Goal: Task Accomplishment & Management: Complete application form

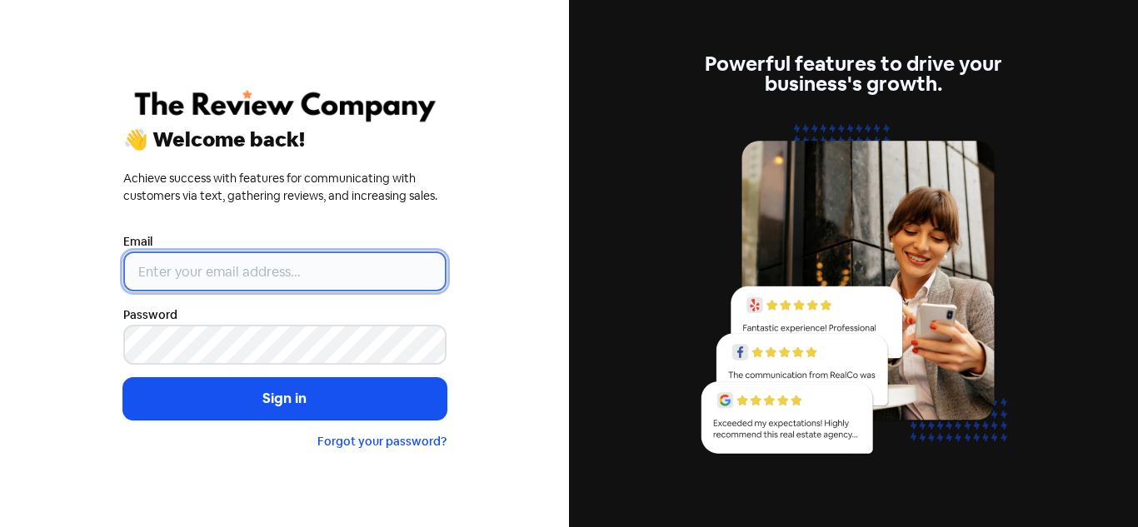
type input "[PERSON_NAME][EMAIL_ADDRESS][DOMAIN_NAME]"
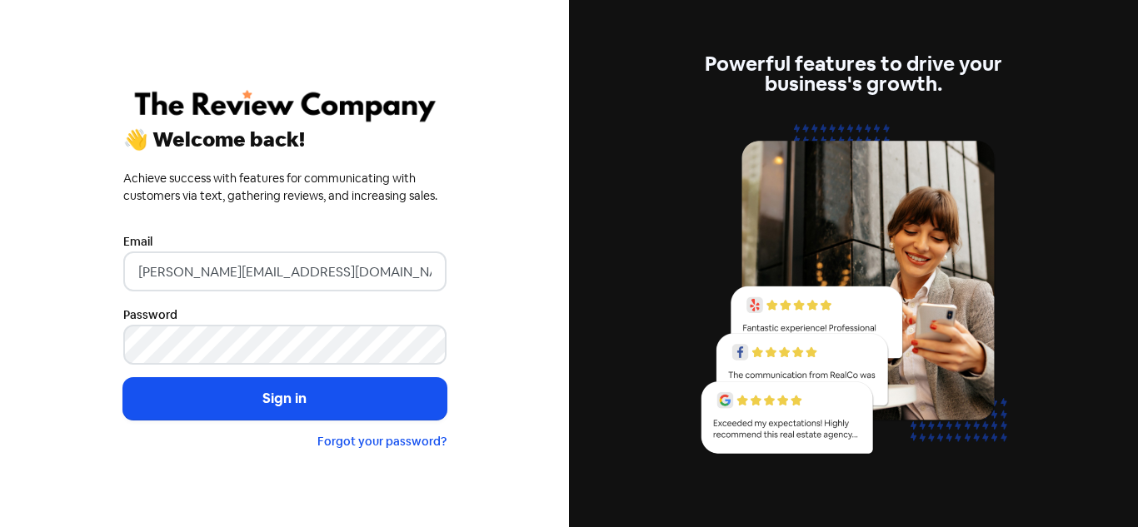
click at [392, 373] on form "Email dennis@realcreditrepairers.com.au Password Sign in Forgot your password?" at bounding box center [284, 341] width 323 height 219
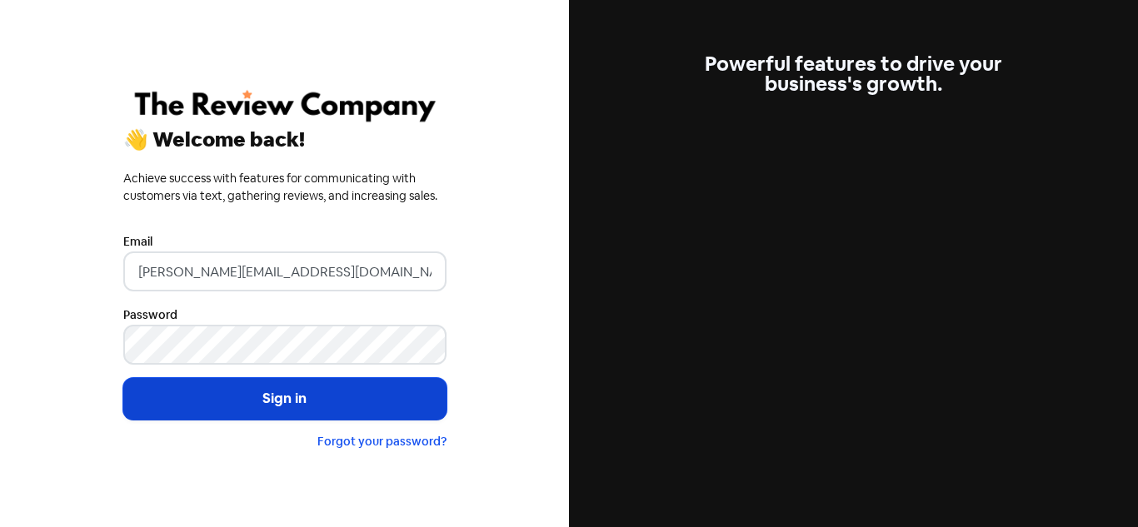
click at [386, 404] on button "Sign in" at bounding box center [284, 399] width 323 height 42
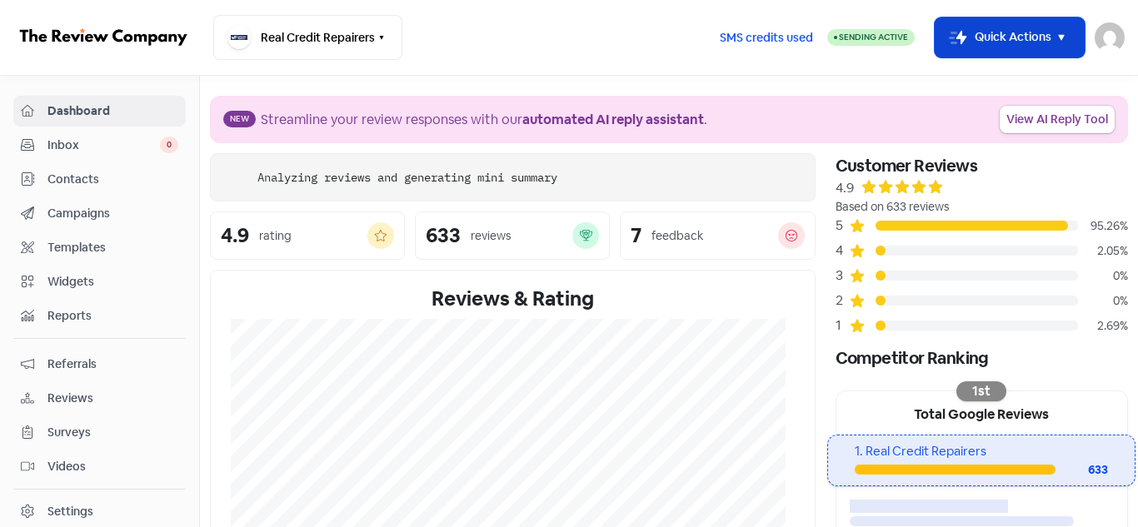
click at [1059, 43] on icon "button" at bounding box center [1061, 37] width 20 height 20
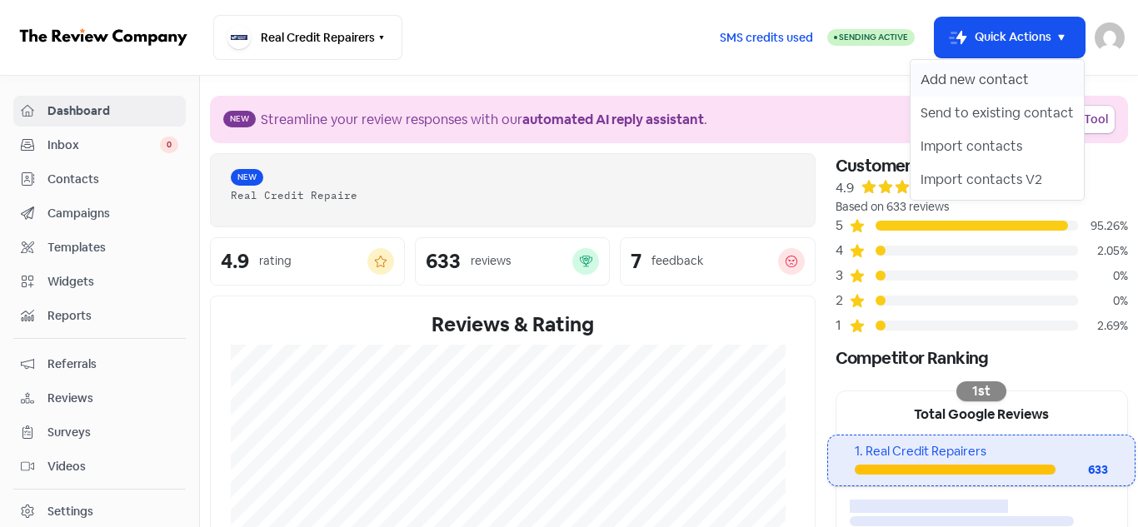
click at [1036, 74] on button "Add new contact" at bounding box center [996, 79] width 173 height 33
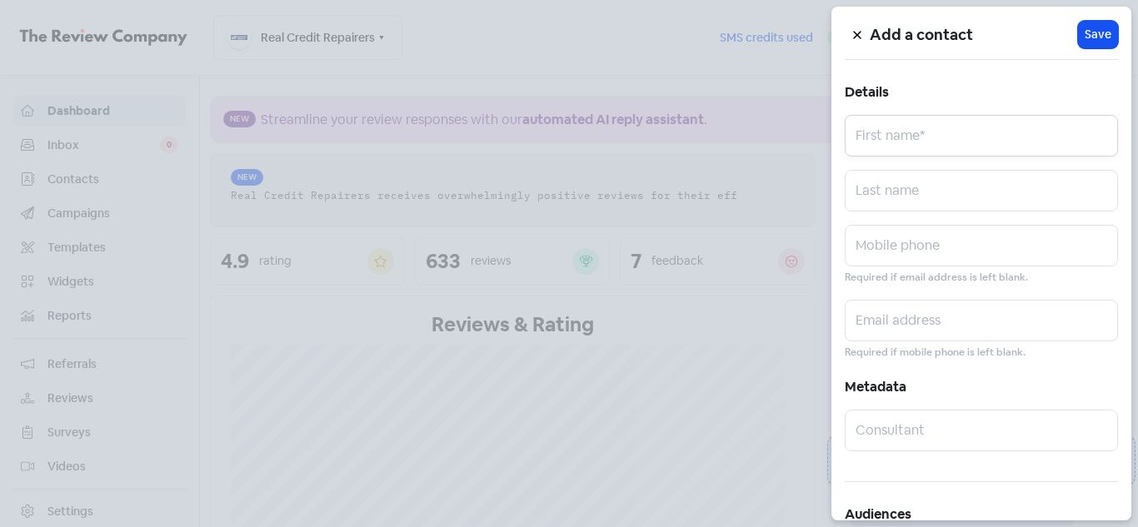
click at [898, 139] on input "text" at bounding box center [980, 136] width 273 height 42
paste input "[PERSON_NAME]"
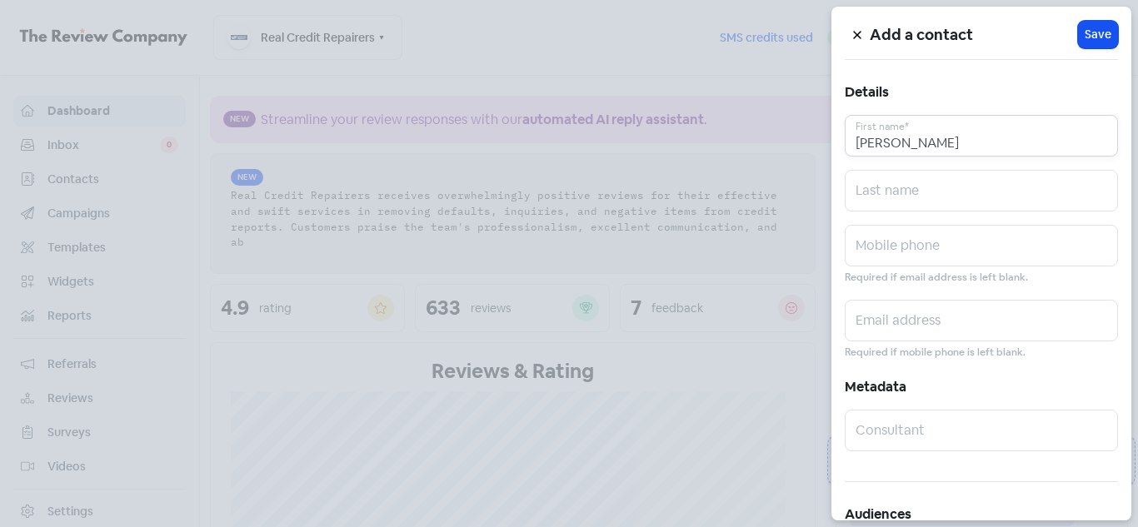
drag, startPoint x: 885, startPoint y: 144, endPoint x: 950, endPoint y: 142, distance: 65.0
click at [950, 142] on input "[PERSON_NAME]" at bounding box center [980, 136] width 273 height 42
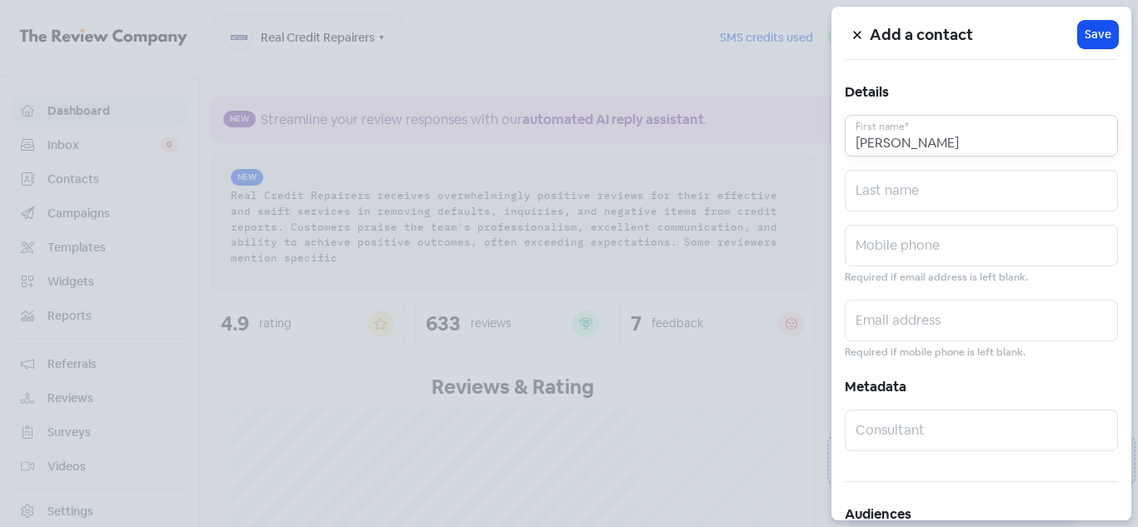
type input "[PERSON_NAME]"
click at [893, 198] on input "text" at bounding box center [980, 191] width 273 height 42
paste input "[PERSON_NAME]"
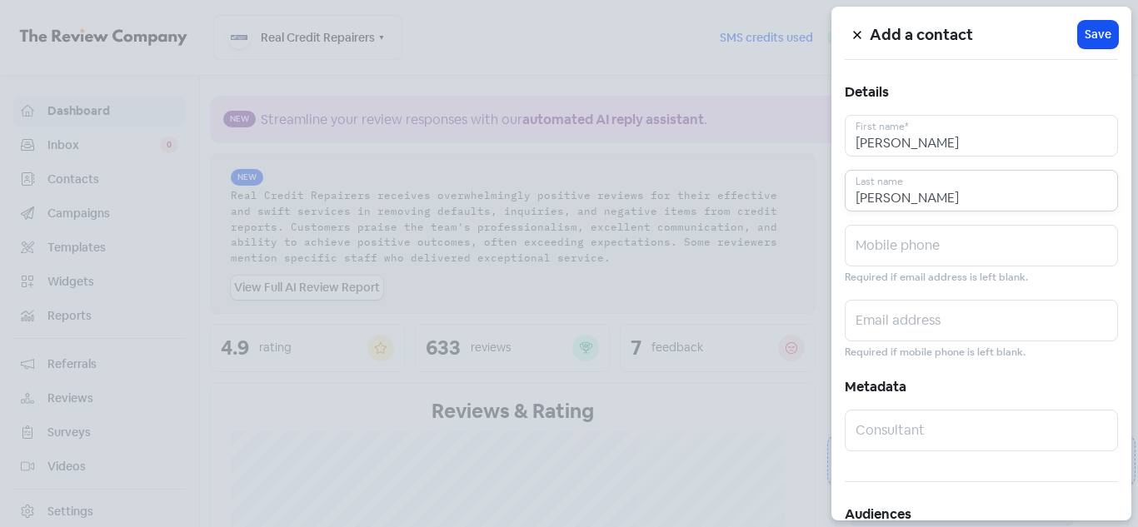
type input "[PERSON_NAME]"
click at [915, 142] on input "[PERSON_NAME]" at bounding box center [980, 136] width 273 height 42
type input "[PERSON_NAME]"
click at [881, 237] on input "text" at bounding box center [980, 246] width 273 height 42
paste input "0423555550"
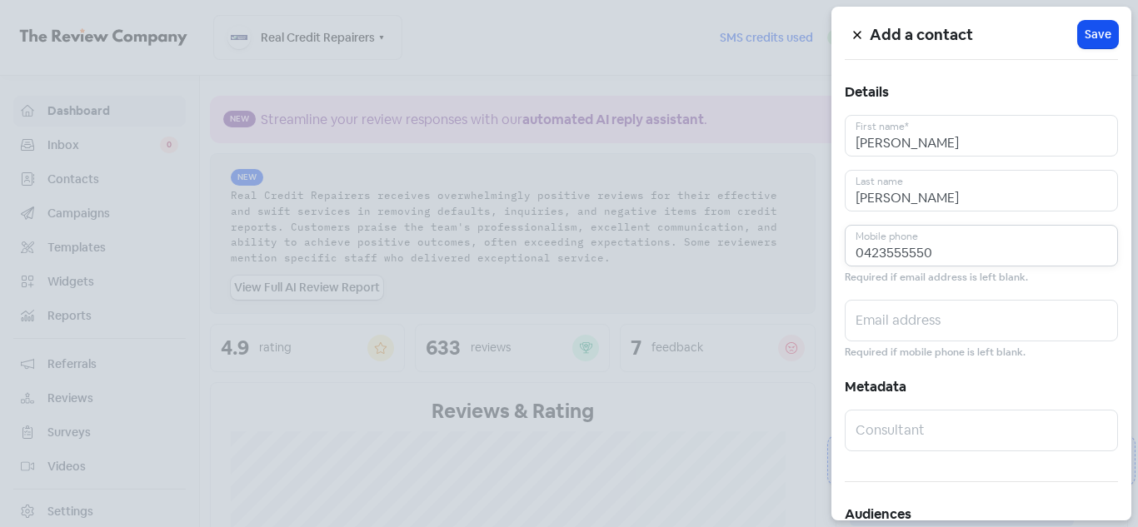
type input "0423555550"
click at [901, 316] on input "text" at bounding box center [980, 321] width 273 height 42
paste input "[PERSON_NAME][EMAIL_ADDRESS][DOMAIN_NAME]"
type input "[PERSON_NAME][EMAIL_ADDRESS][DOMAIN_NAME]"
click at [1098, 34] on span "Save" at bounding box center [1097, 34] width 27 height 17
